Goal: Information Seeking & Learning: Learn about a topic

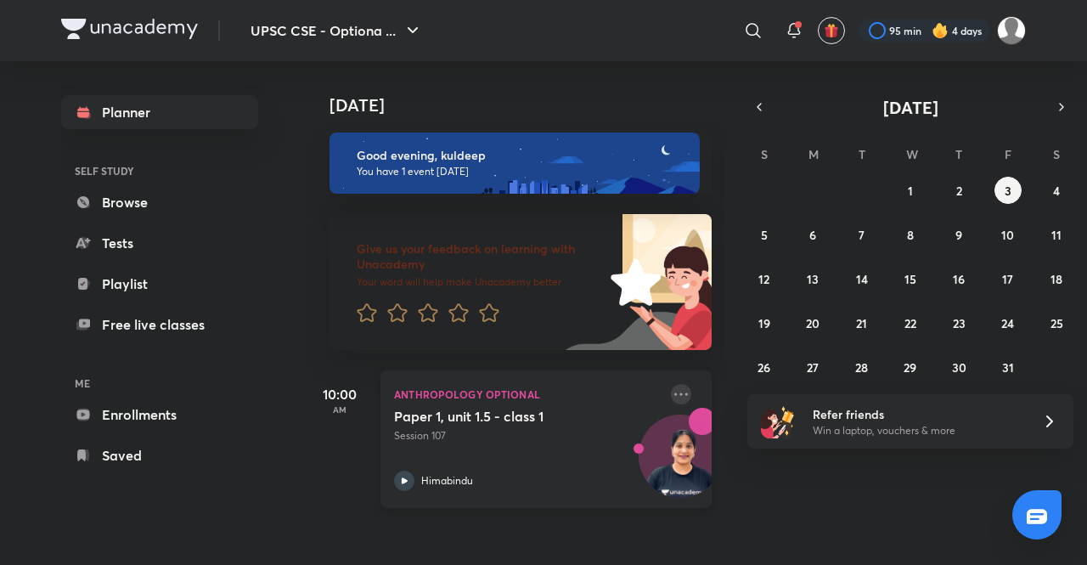
click at [671, 389] on icon at bounding box center [681, 394] width 20 height 20
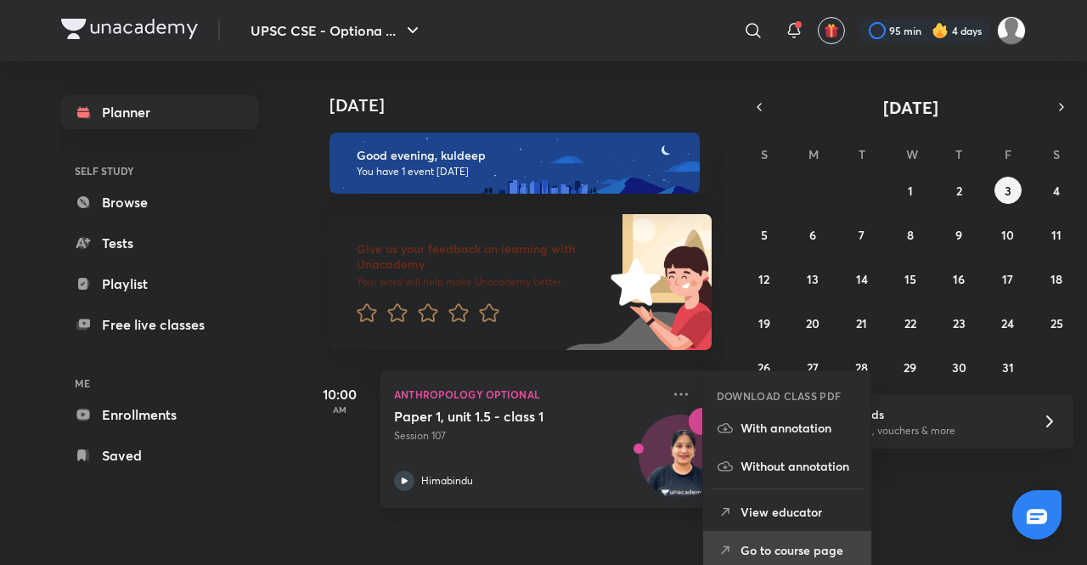
click at [784, 555] on p "Go to course page" at bounding box center [799, 550] width 117 height 18
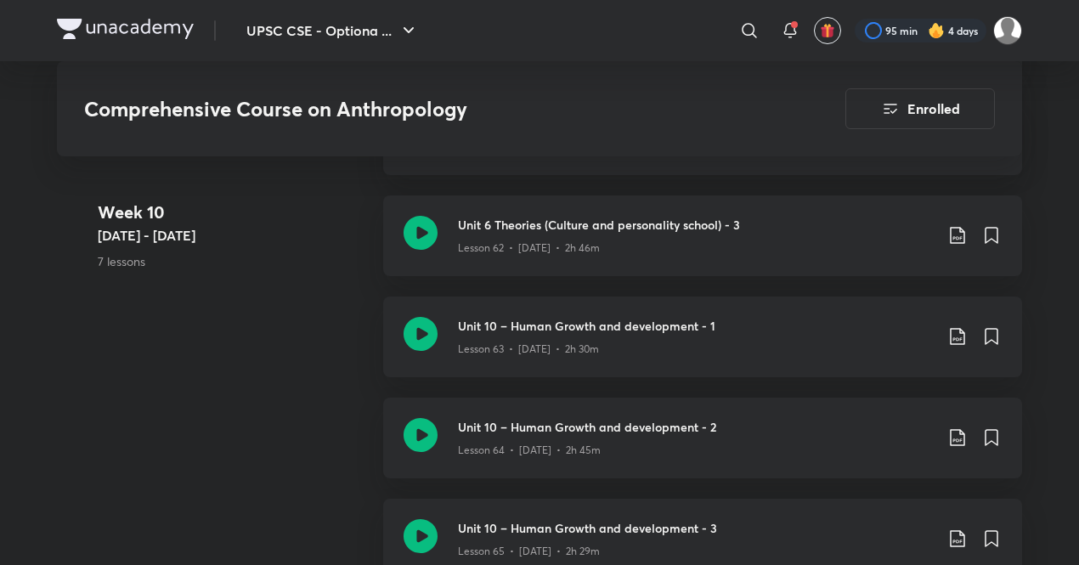
scroll to position [7867, 0]
click at [603, 337] on div "Lesson 63 • [DATE] • 2h 30m" at bounding box center [696, 344] width 476 height 22
